Goal: Task Accomplishment & Management: Use online tool/utility

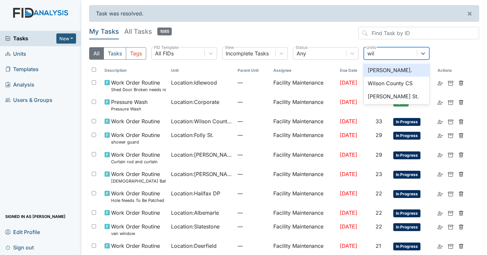
type input "will"
click at [379, 66] on div "William St." at bounding box center [397, 70] width 66 height 13
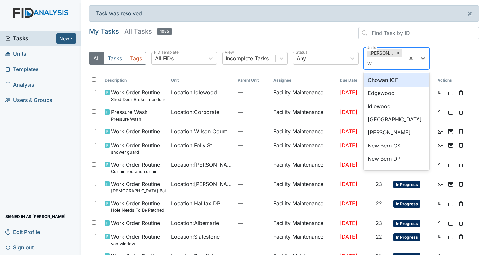
type input "wa"
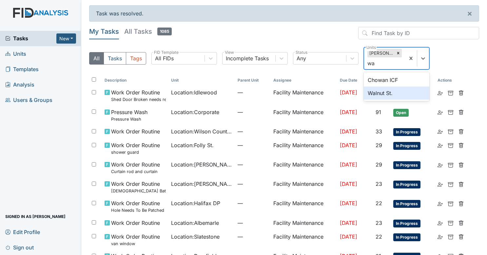
click at [379, 90] on div "Walnut St." at bounding box center [397, 93] width 66 height 13
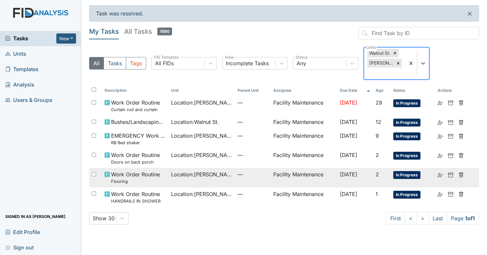
click at [235, 169] on td "—" at bounding box center [252, 177] width 35 height 19
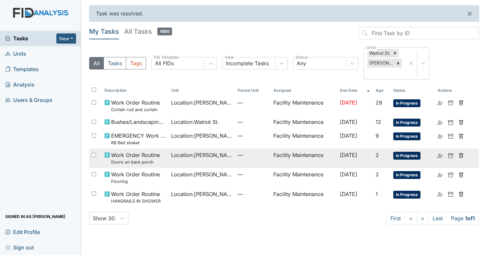
click at [170, 149] on td "Location : William St." at bounding box center [202, 158] width 67 height 19
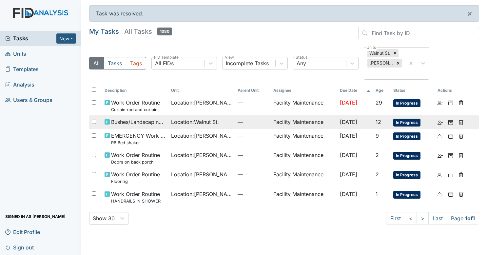
click at [124, 118] on span "Bushes/Landscaping inspection" at bounding box center [138, 122] width 55 height 8
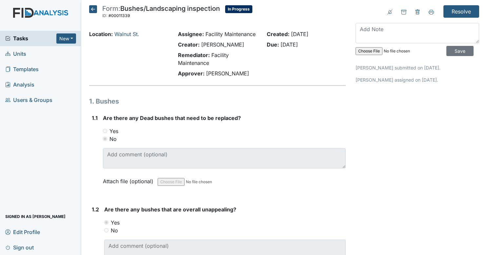
scroll to position [344, 0]
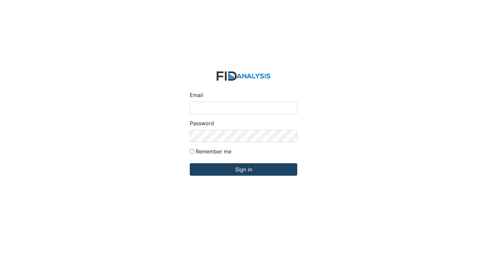
type input "[EMAIL_ADDRESS][DOMAIN_NAME]"
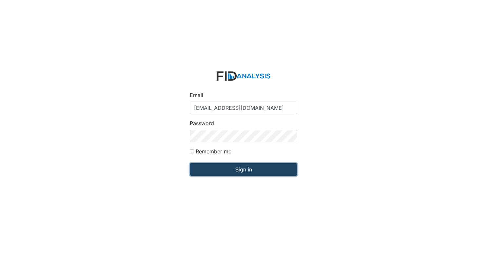
click at [268, 173] on input "Sign in" at bounding box center [244, 169] width 108 height 12
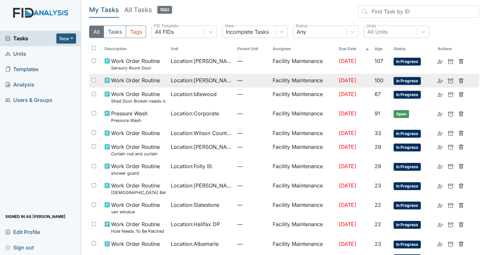
click at [195, 77] on span "Location : Leland DP" at bounding box center [201, 80] width 61 height 8
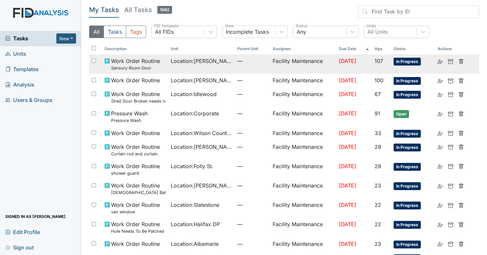
click at [168, 67] on td "Location : Leland DP" at bounding box center [201, 63] width 66 height 19
